Goal: Task Accomplishment & Management: Manage account settings

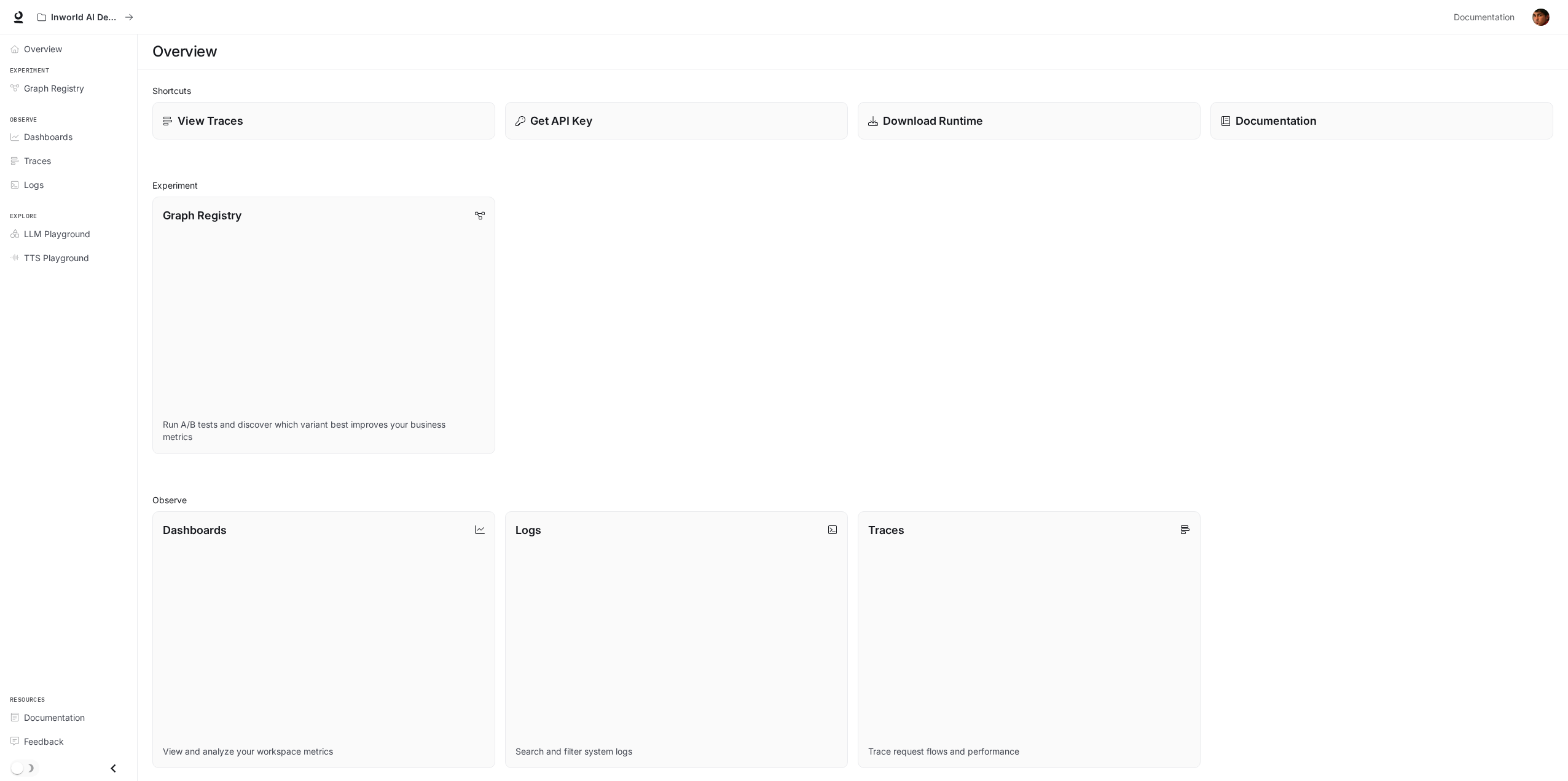
click at [1548, 14] on img "button" at bounding box center [1541, 17] width 18 height 18
click at [1430, 112] on span "API Keys" at bounding box center [1464, 115] width 159 height 12
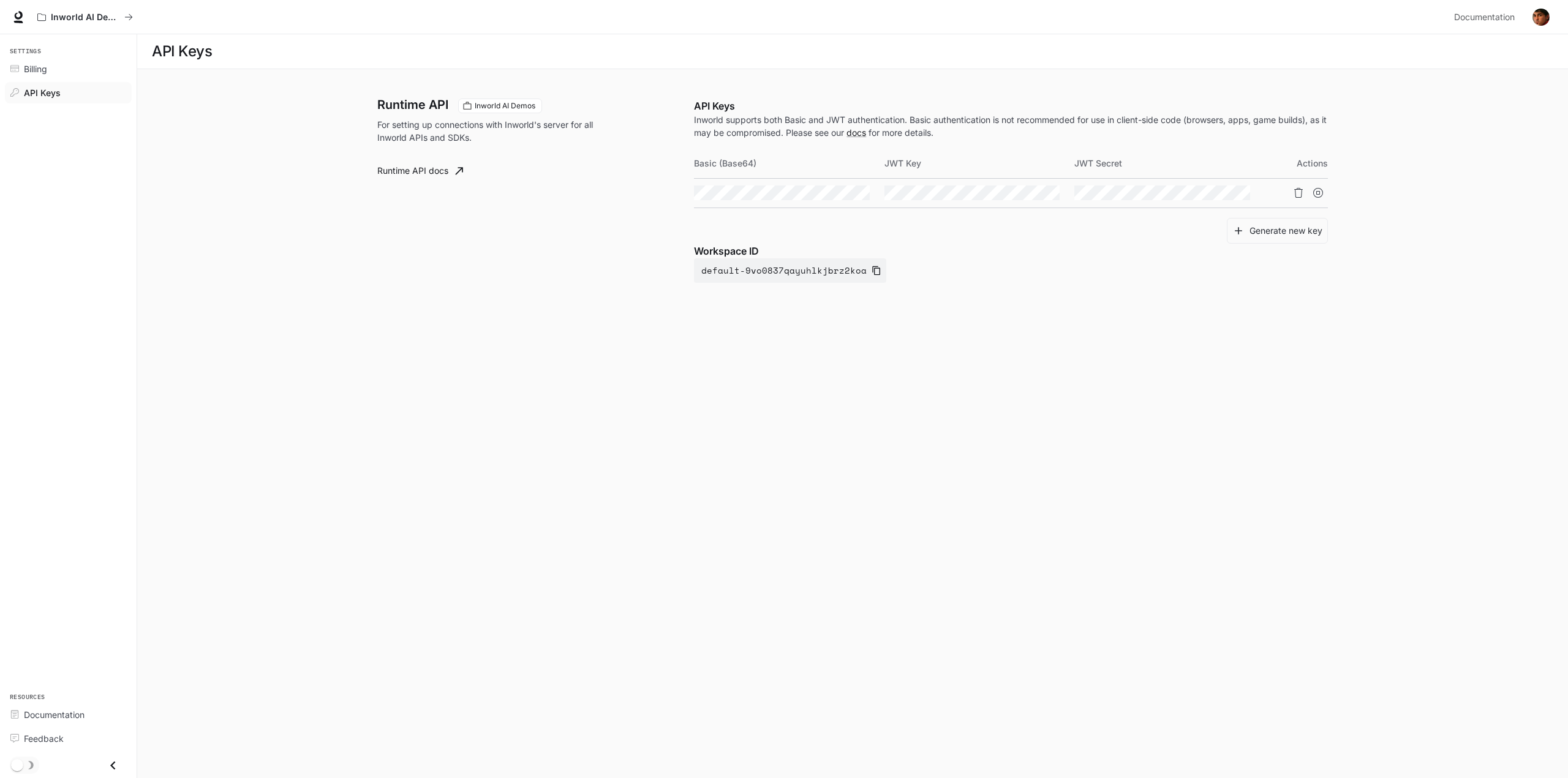
click at [1545, 27] on button "button" at bounding box center [1541, 17] width 24 height 24
click at [1443, 93] on span "Billing" at bounding box center [1464, 90] width 158 height 12
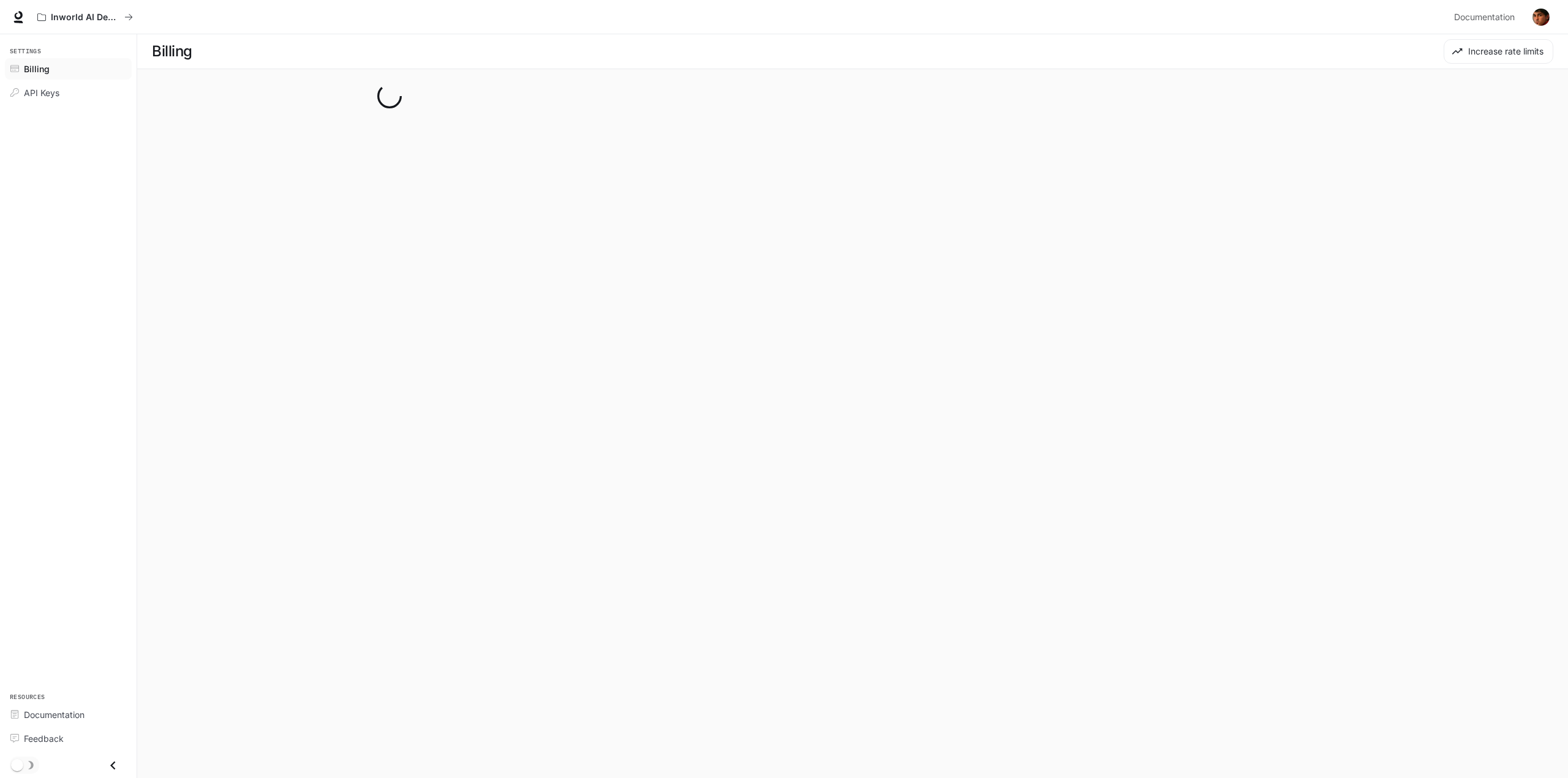
click at [1443, 93] on main "Billing Increase rate limits" at bounding box center [853, 406] width 1430 height 744
